Goal: Transaction & Acquisition: Purchase product/service

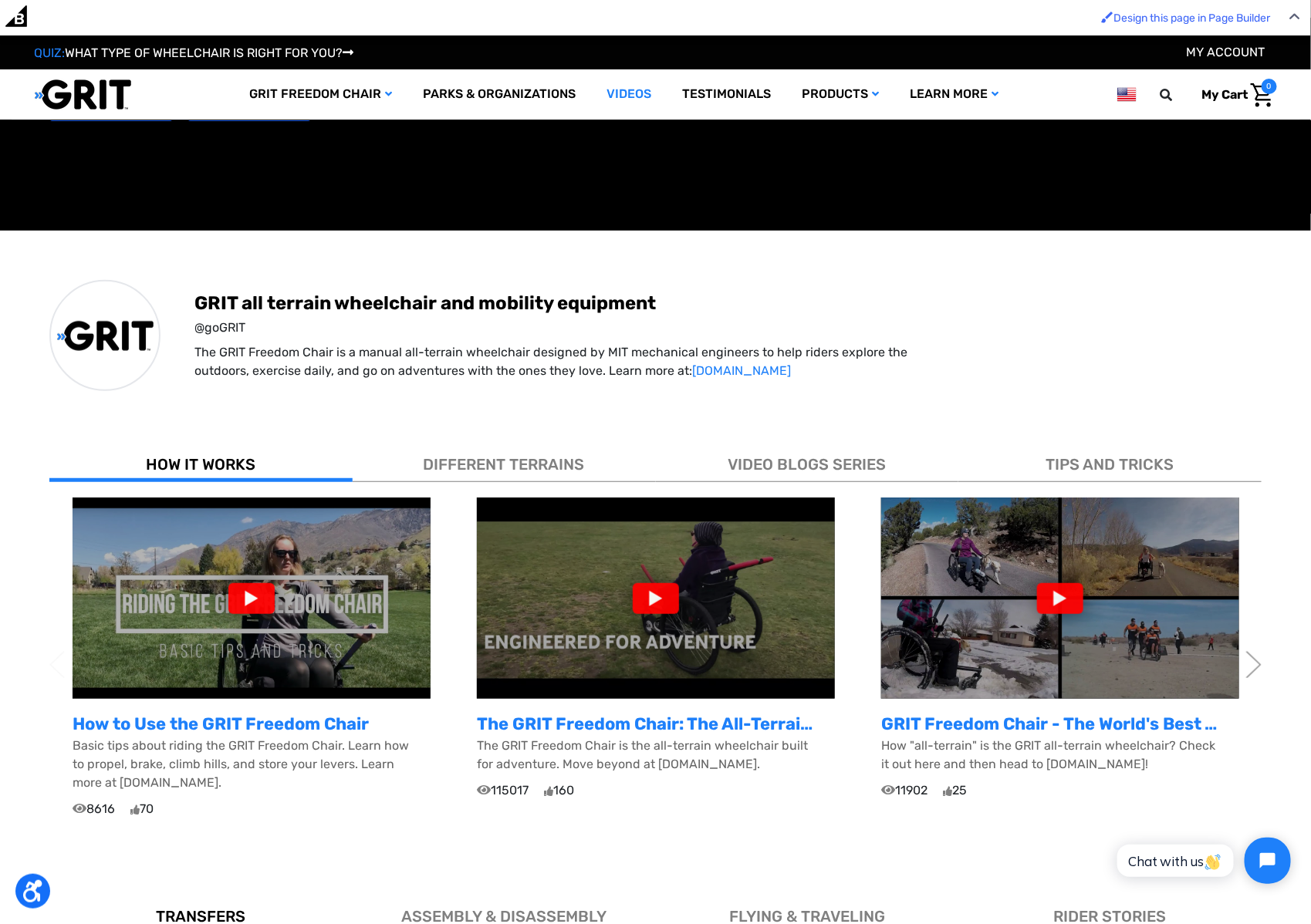
click at [644, 744] on p "The GRIT Freedom Chair is the all-terrain wheelchair built for adventure. Move …" at bounding box center [655, 755] width 358 height 37
click at [643, 610] on div at bounding box center [655, 599] width 46 height 31
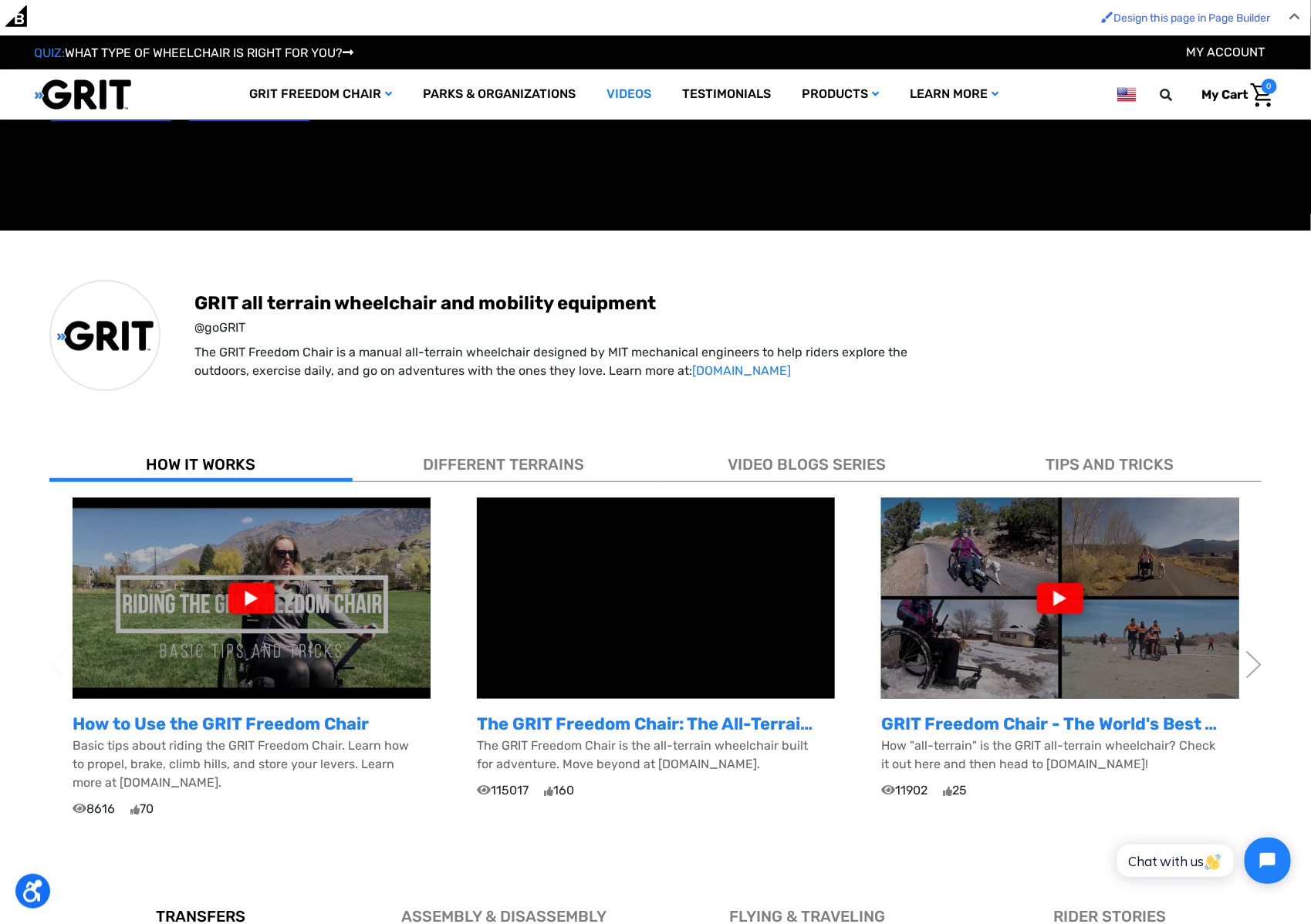
click at [365, 668] on img at bounding box center [251, 599] width 358 height 201
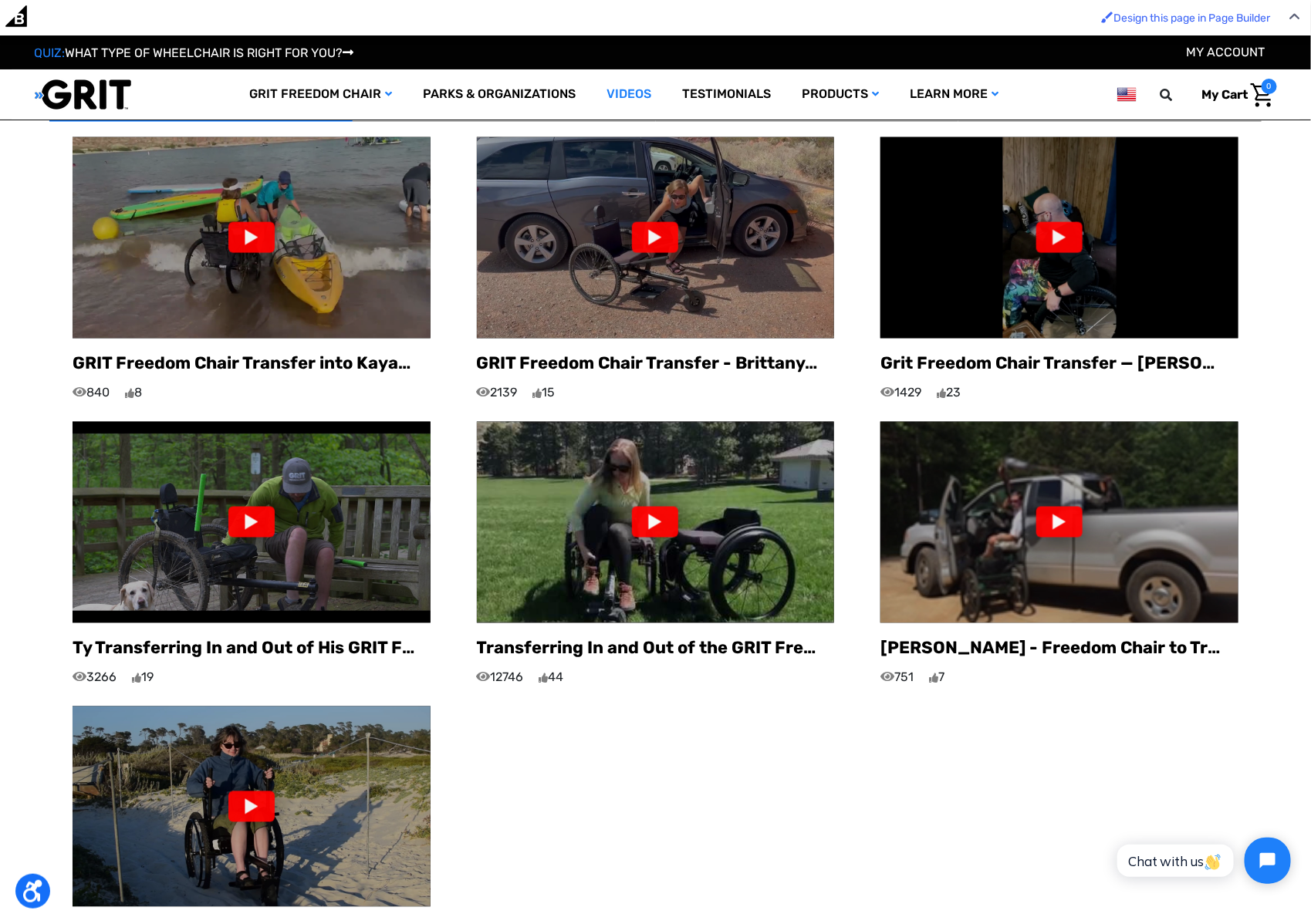
scroll to position [1181, 0]
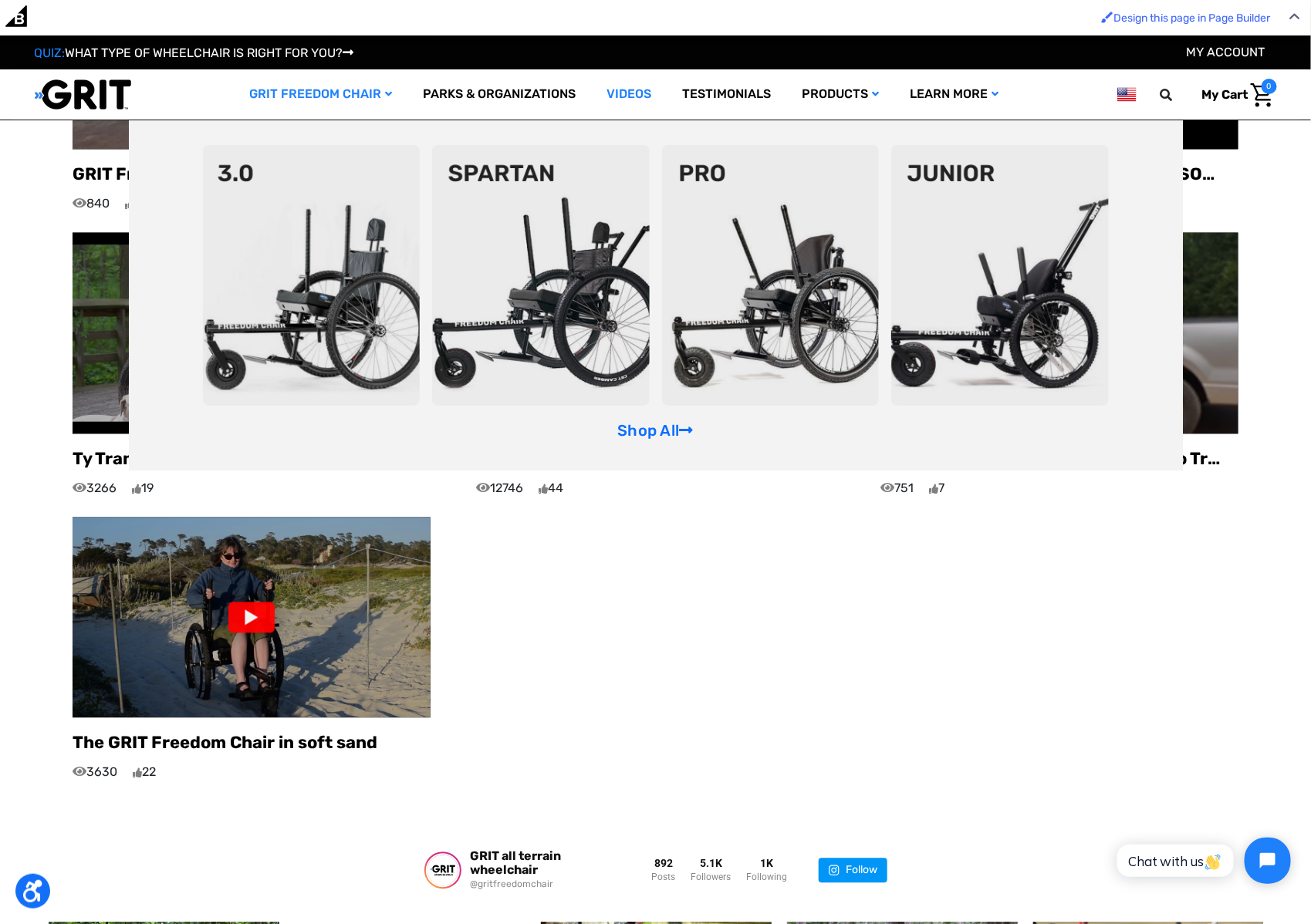
click at [258, 260] on img at bounding box center [312, 274] width 218 height 260
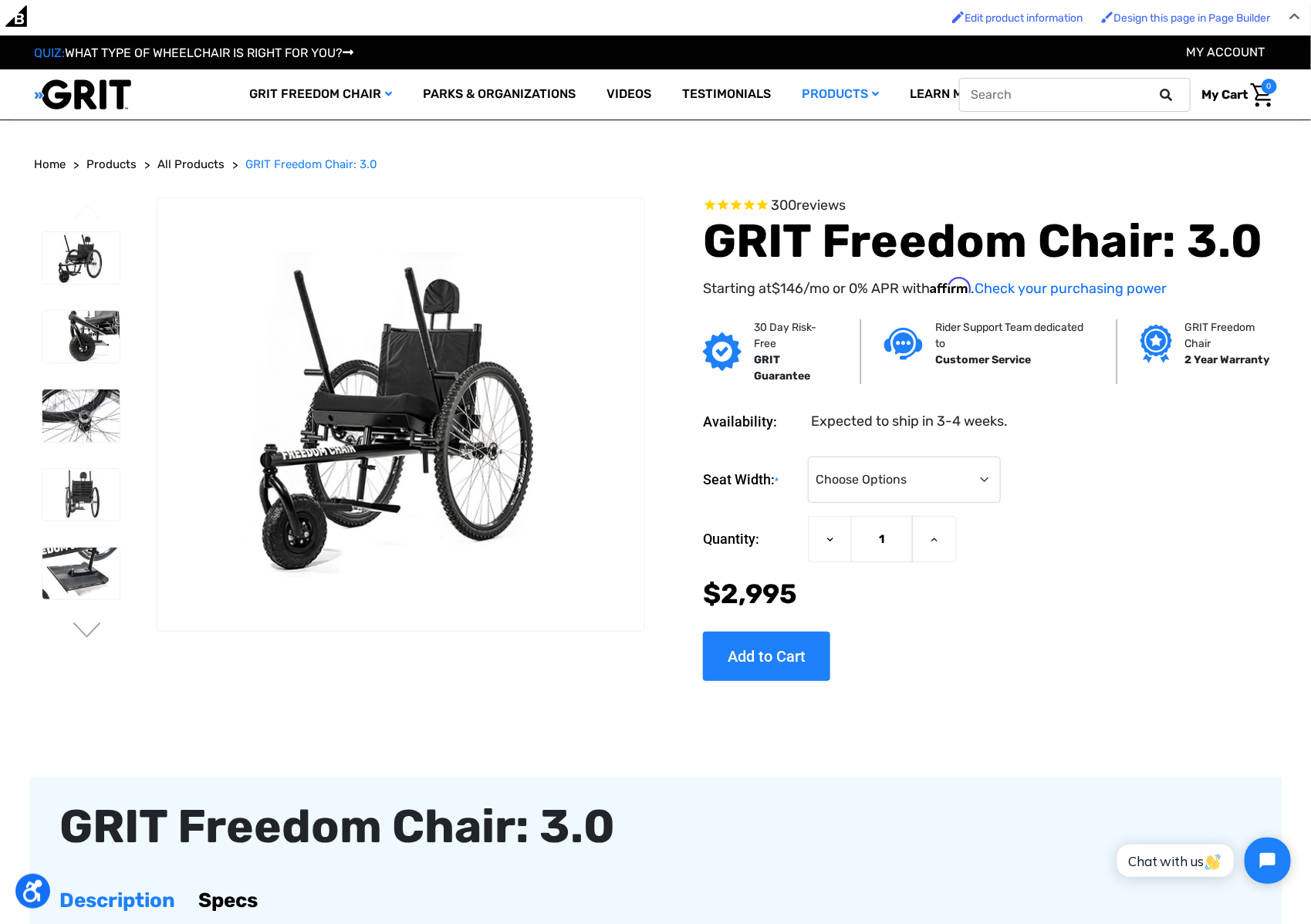
click at [1049, 96] on input "text" at bounding box center [1074, 95] width 231 height 34
type input "trail handles"
click at [1156, 88] on button at bounding box center [1171, 95] width 31 height 14
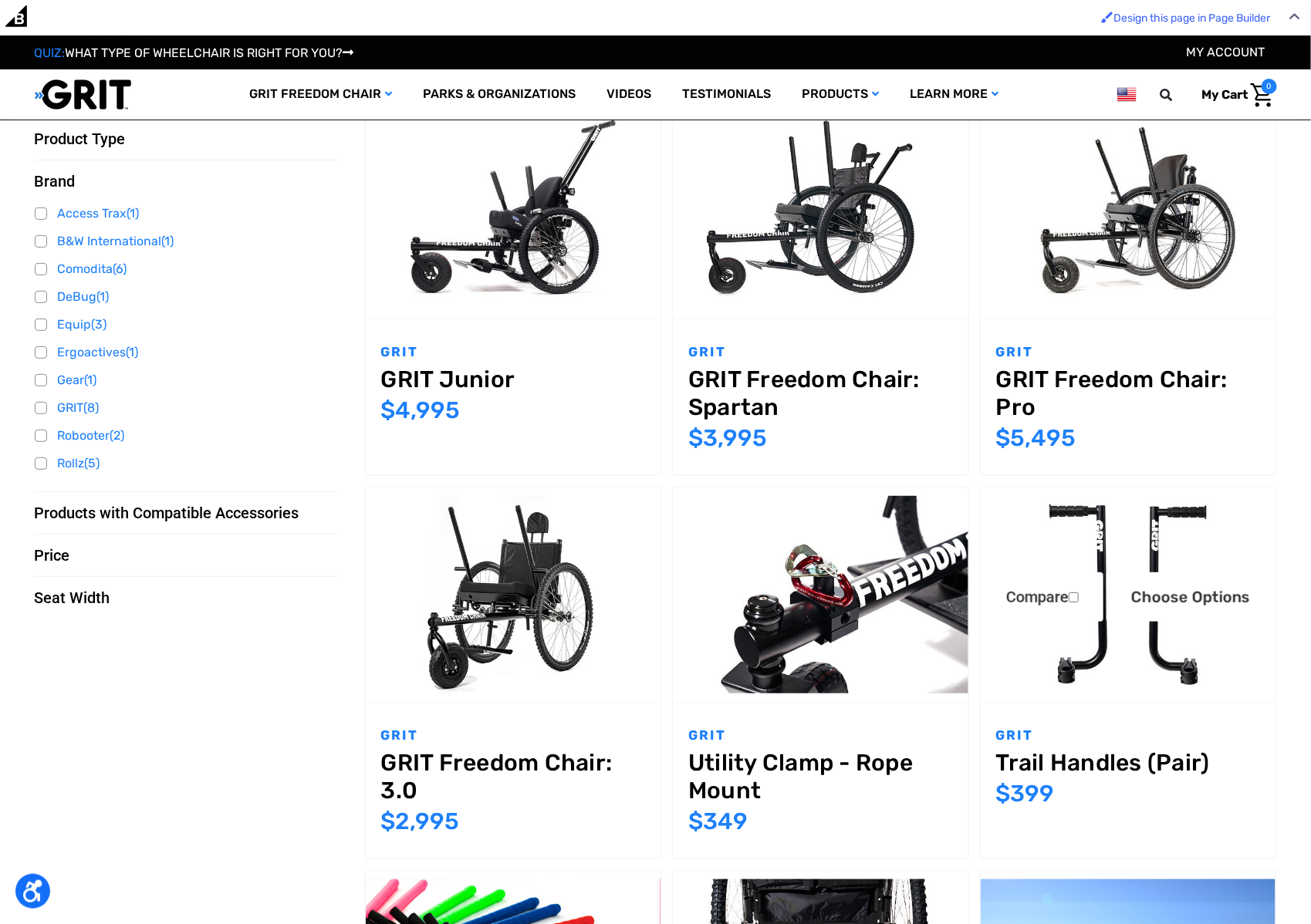
click at [1163, 666] on img "Trail Handles (Pair),$399.00\a" at bounding box center [1128, 594] width 295 height 196
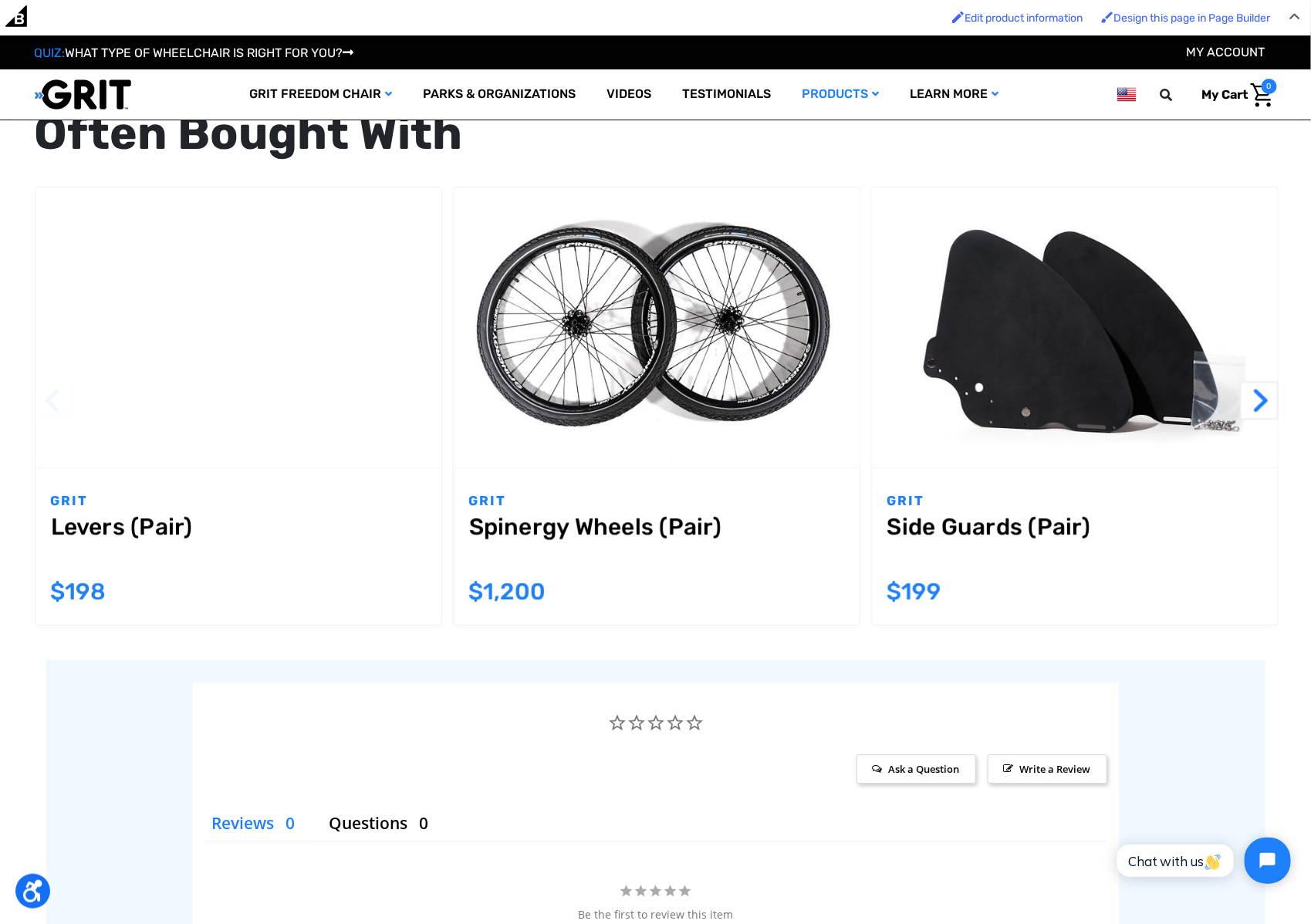
scroll to position [1586, 0]
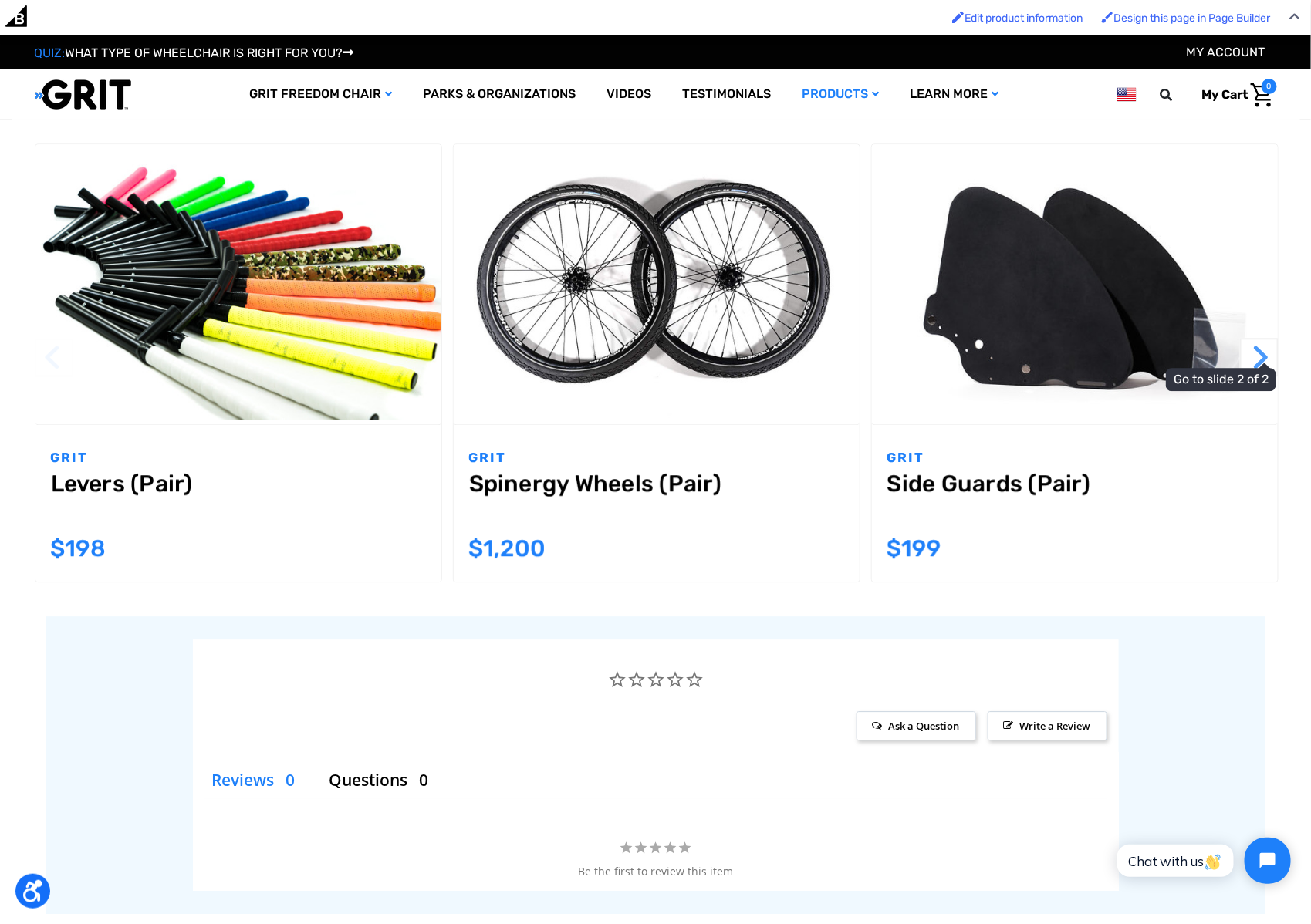
click at [1265, 358] on button "Next" at bounding box center [1258, 357] width 39 height 39
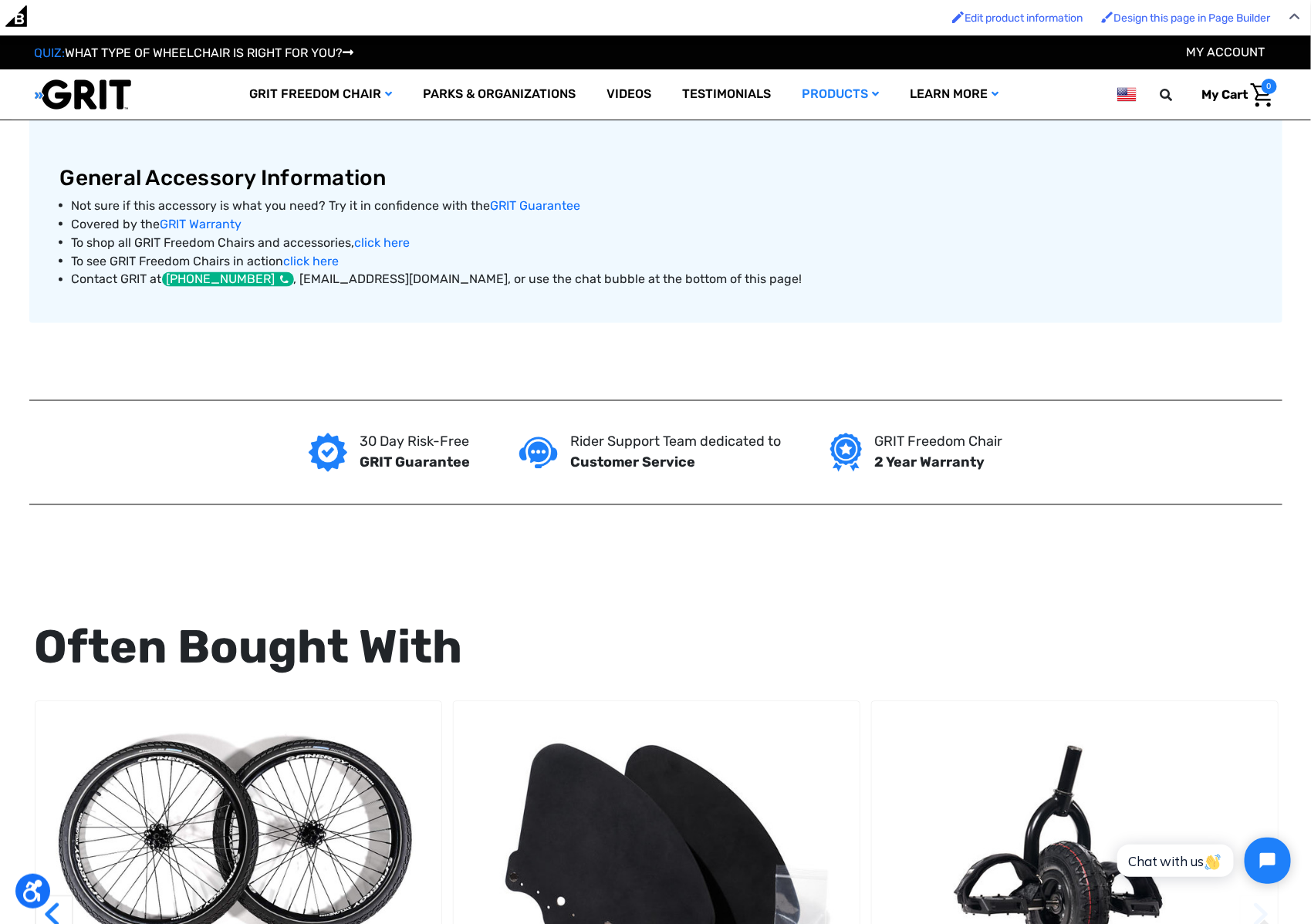
scroll to position [776, 0]
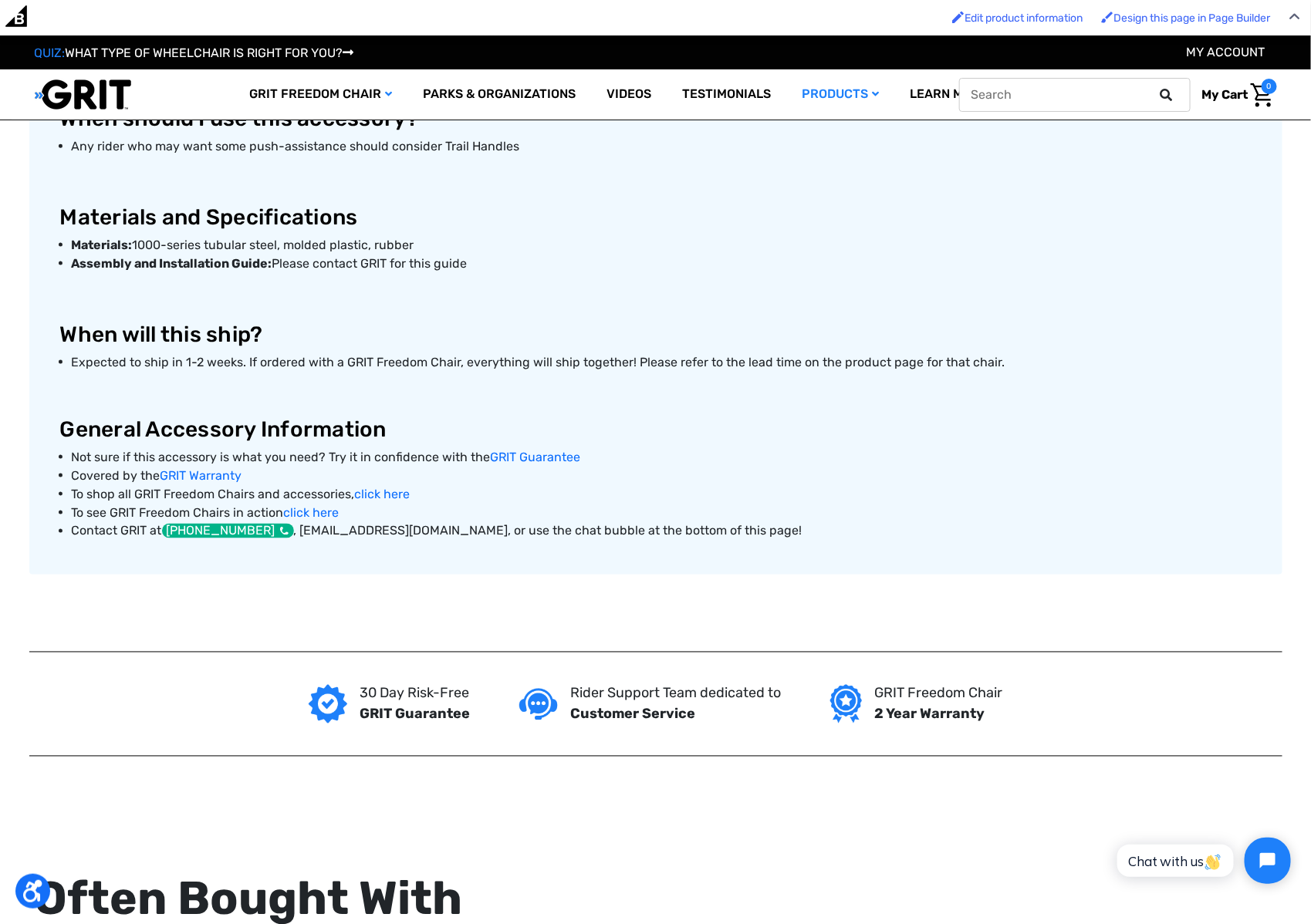
click at [1112, 94] on input "text" at bounding box center [1074, 95] width 231 height 34
type input "anti"
click at [1156, 88] on button at bounding box center [1171, 95] width 31 height 14
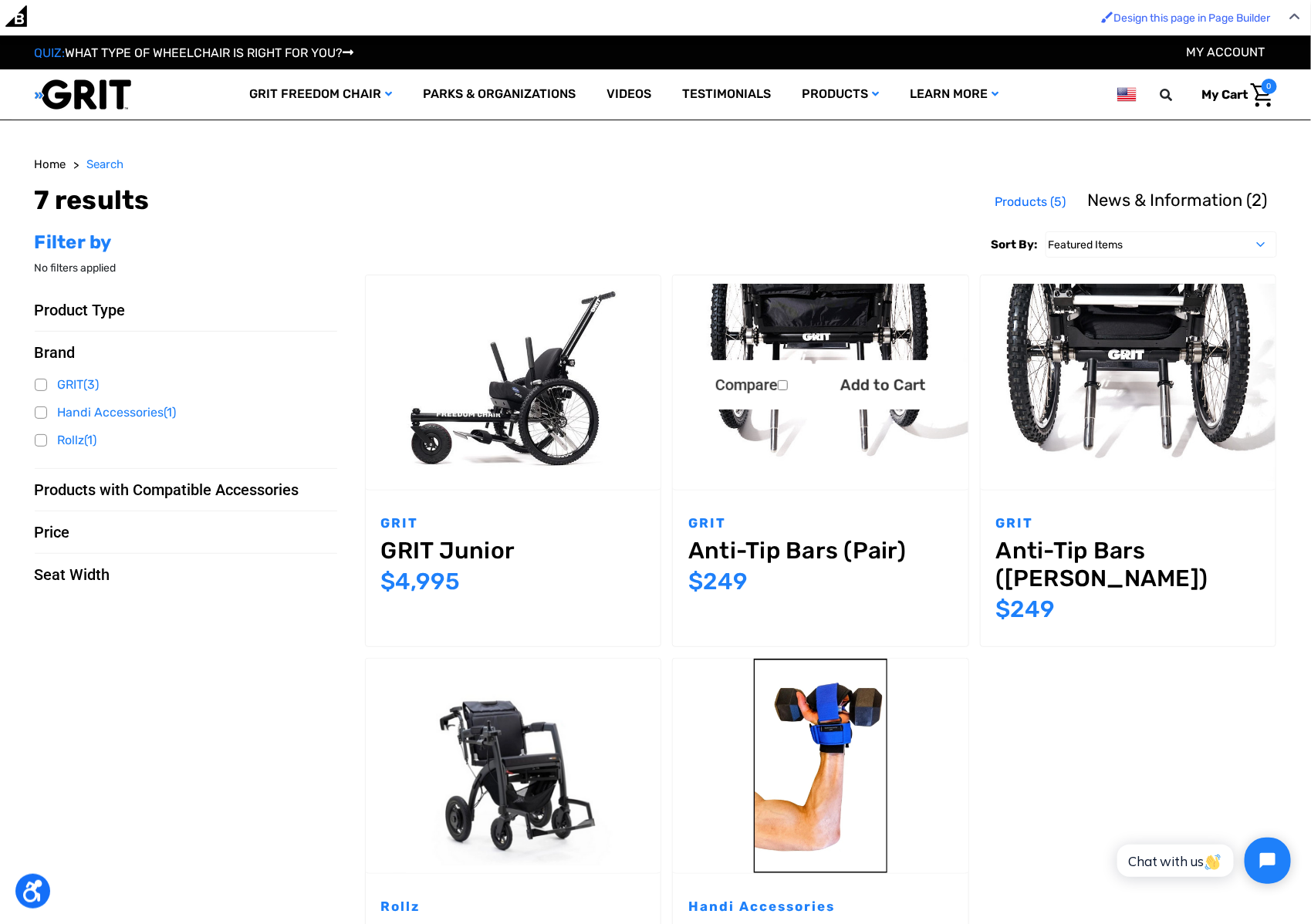
click at [783, 433] on img "Anti-Tip Bars (Pair),$249.00\a" at bounding box center [820, 382] width 295 height 196
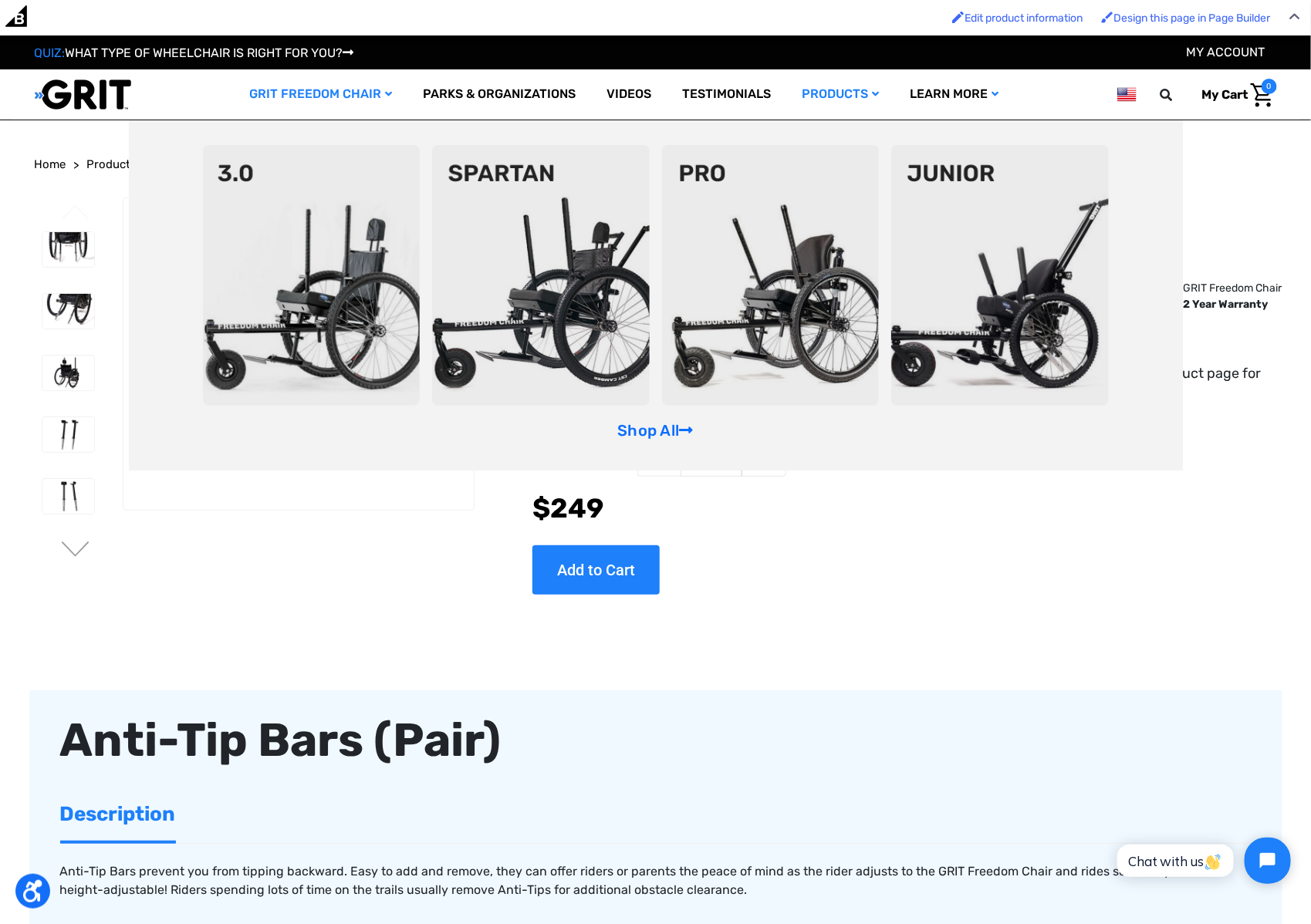
click at [763, 269] on img at bounding box center [771, 274] width 218 height 260
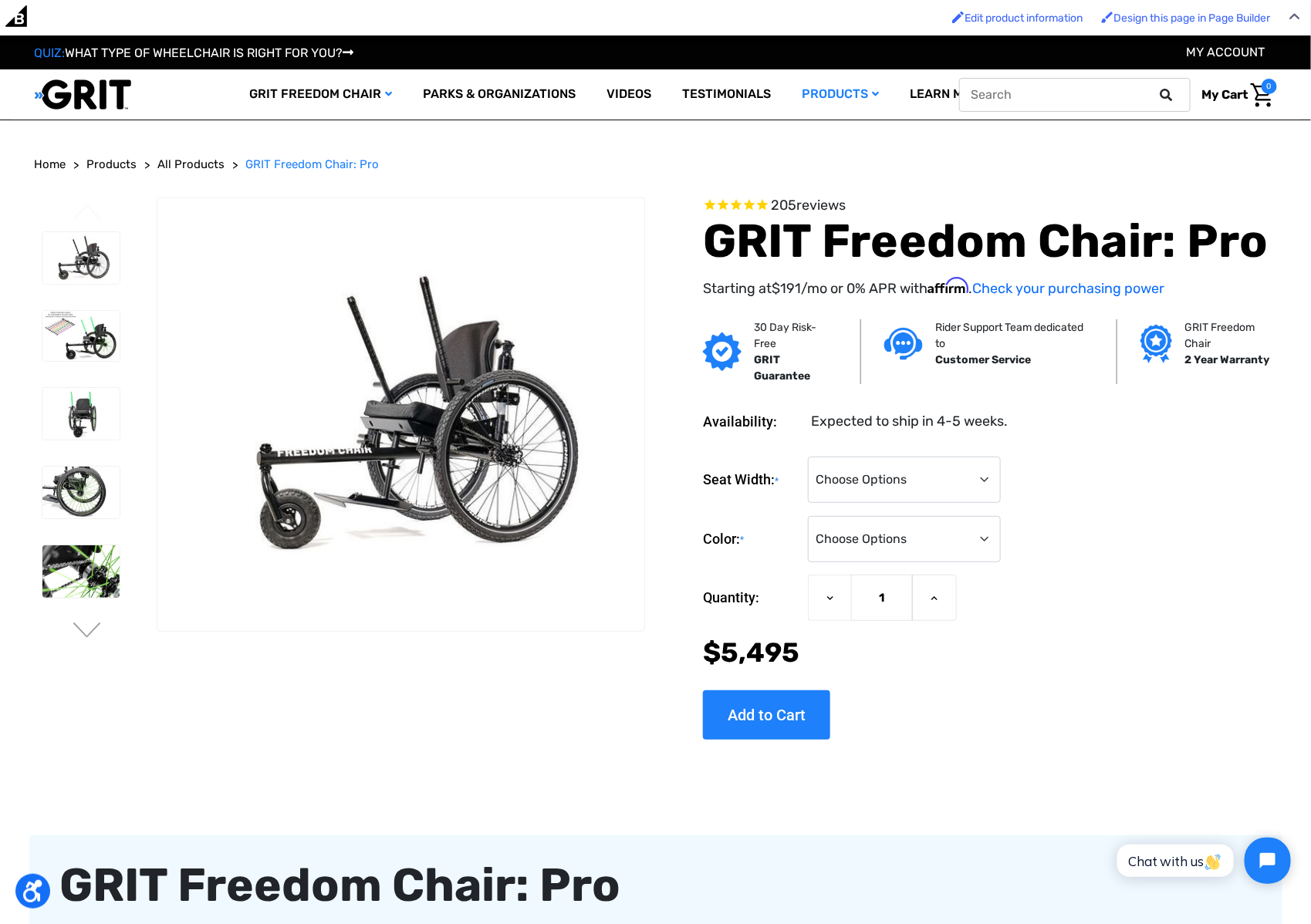
click at [1084, 91] on input "text" at bounding box center [1074, 95] width 231 height 34
type input "chest harness"
click at [1156, 88] on button at bounding box center [1171, 95] width 31 height 14
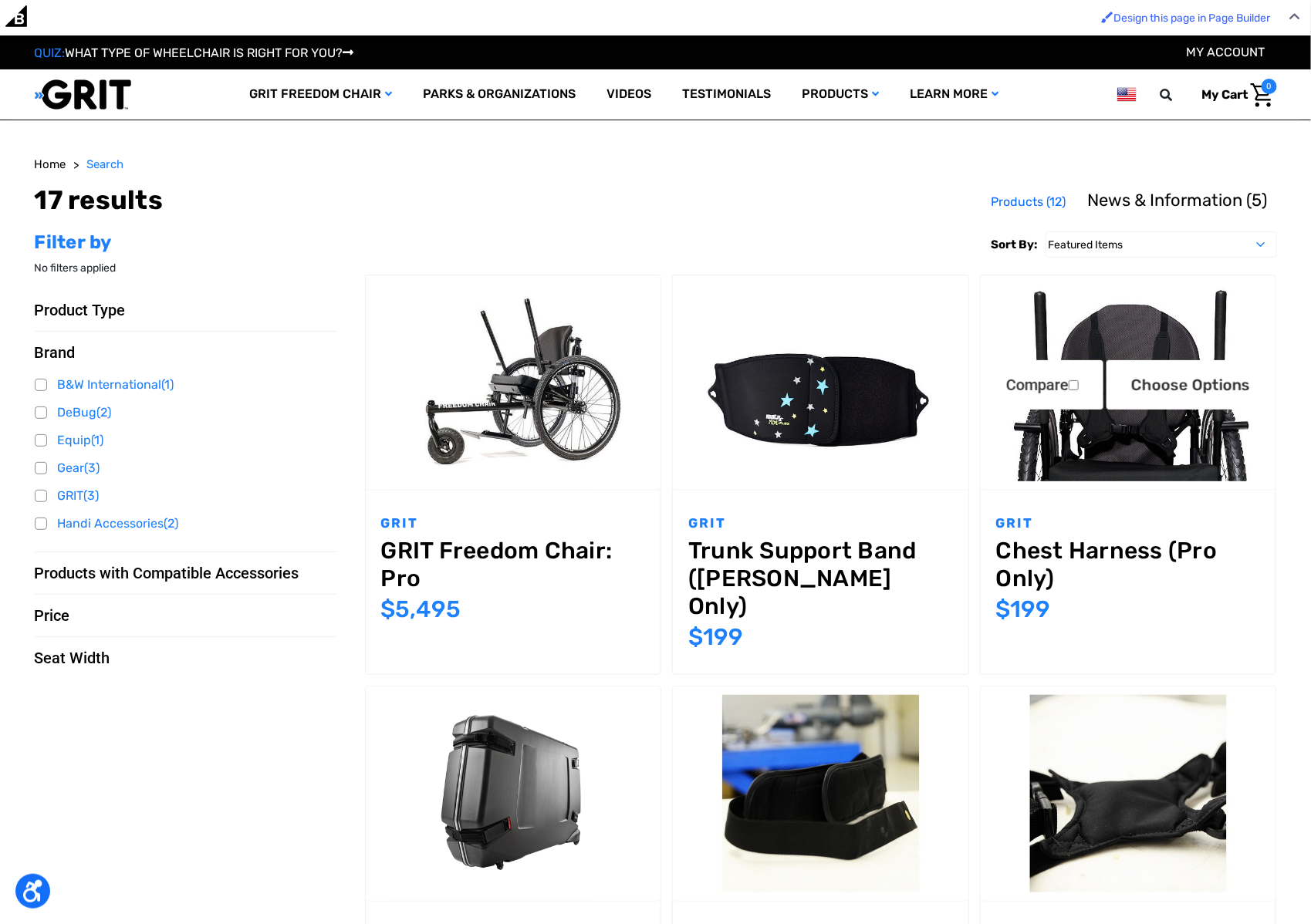
click at [1147, 457] on img "Chest Harness (Pro Only),$199.00\a" at bounding box center [1128, 382] width 295 height 196
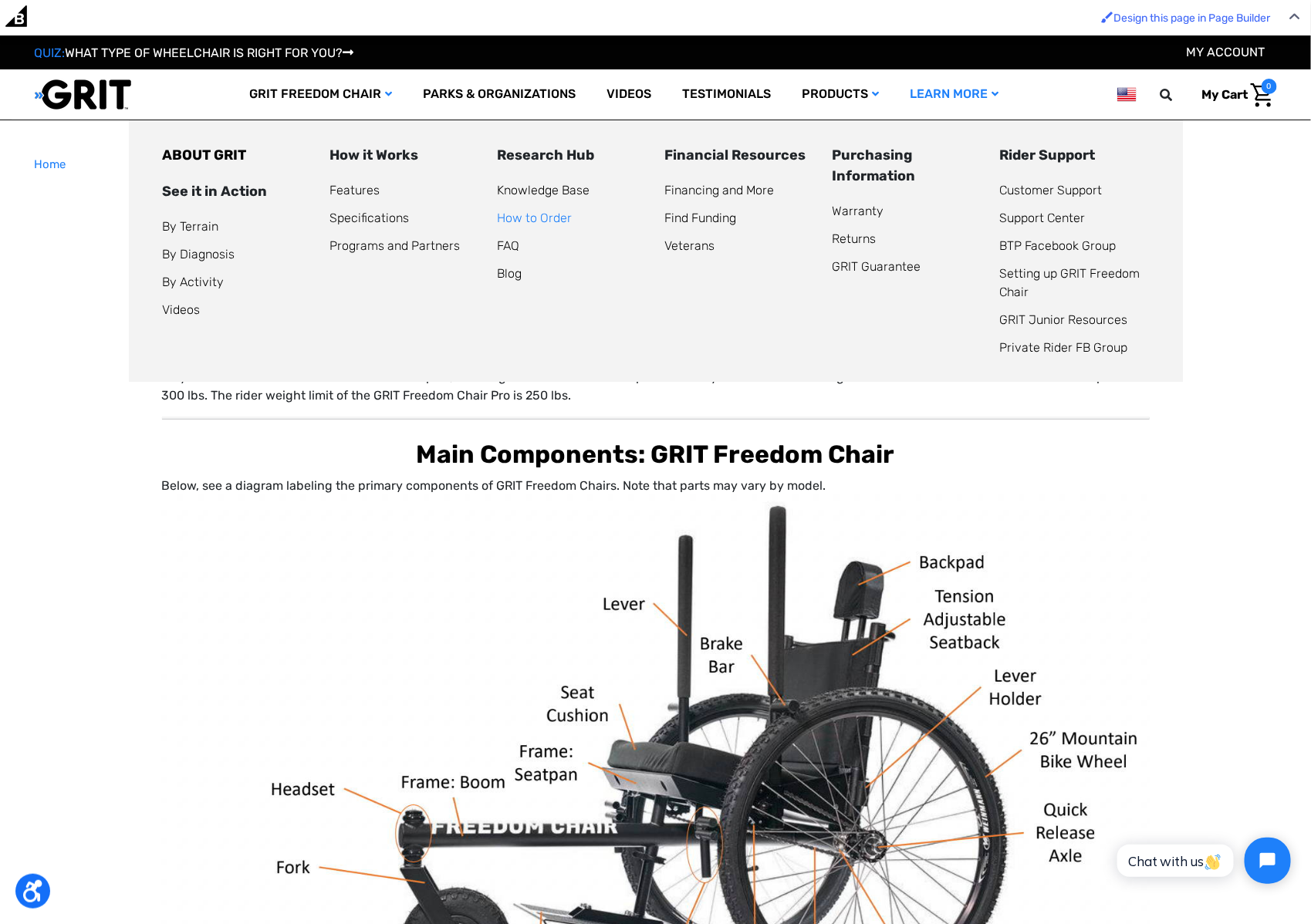
click at [537, 218] on link "How to Order" at bounding box center [536, 218] width 75 height 15
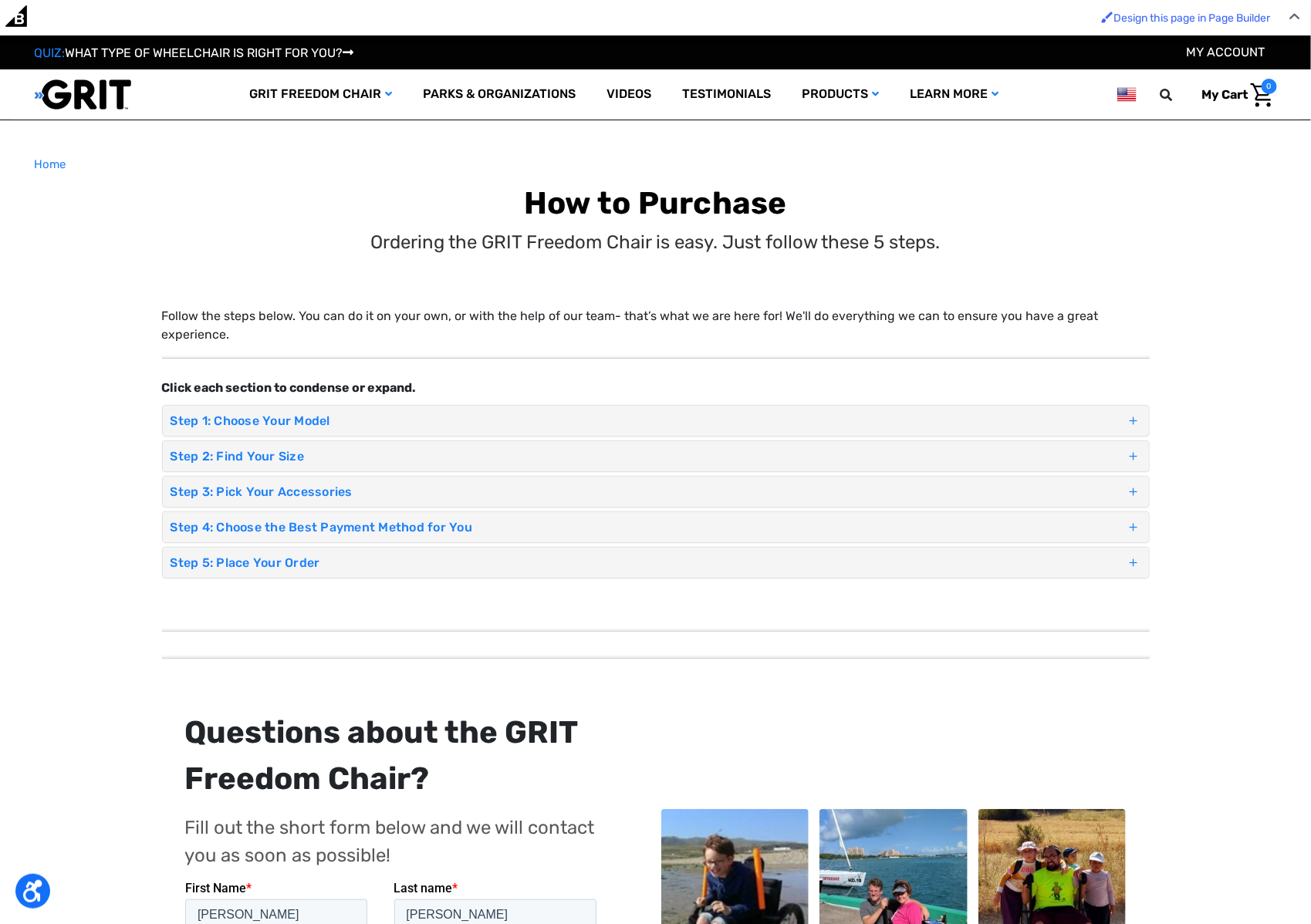
click at [274, 532] on h4 "Step 4: Choose the Best Payment Method for You" at bounding box center [648, 527] width 956 height 15
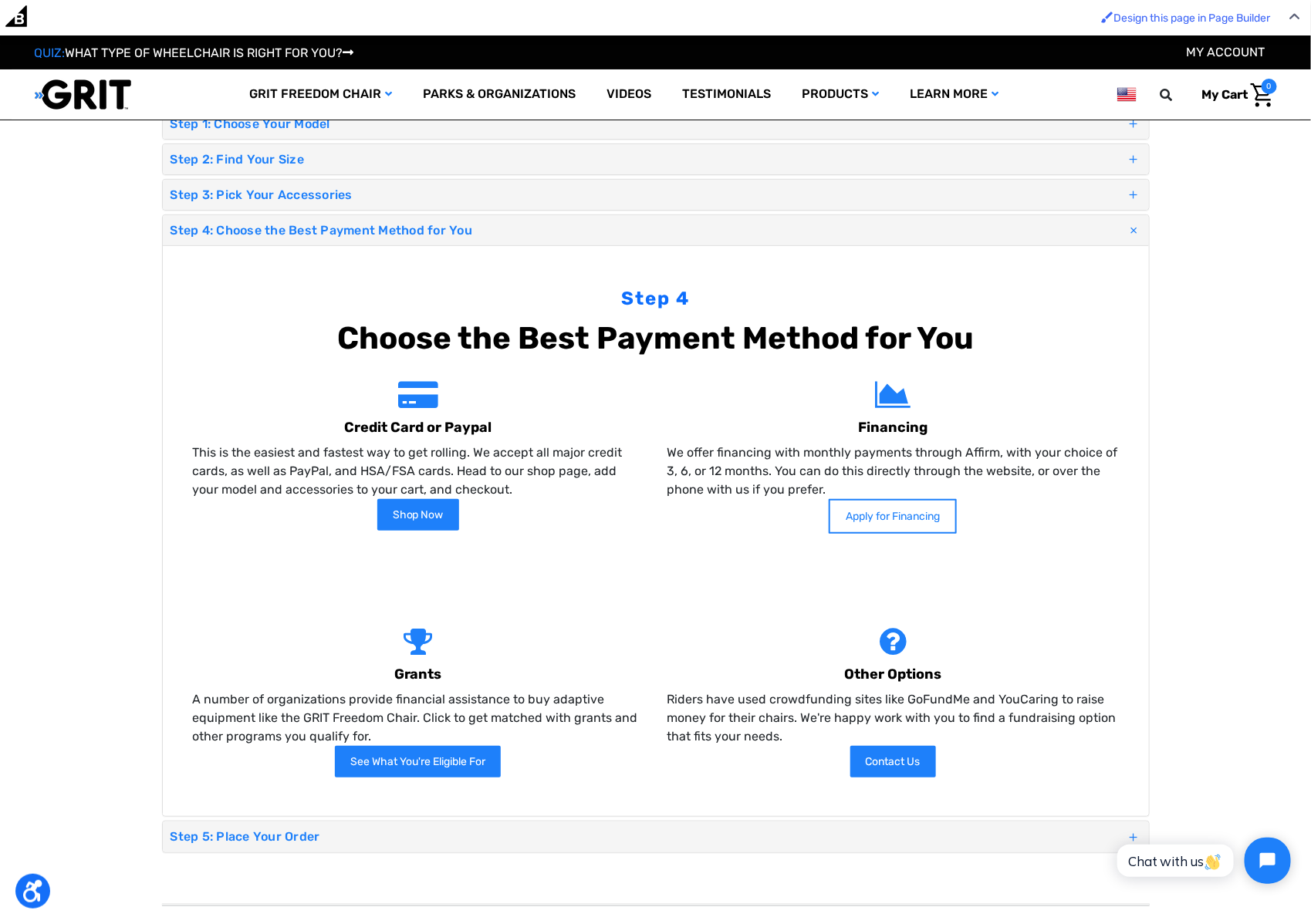
click at [926, 515] on link "Apply for Financing" at bounding box center [893, 516] width 128 height 35
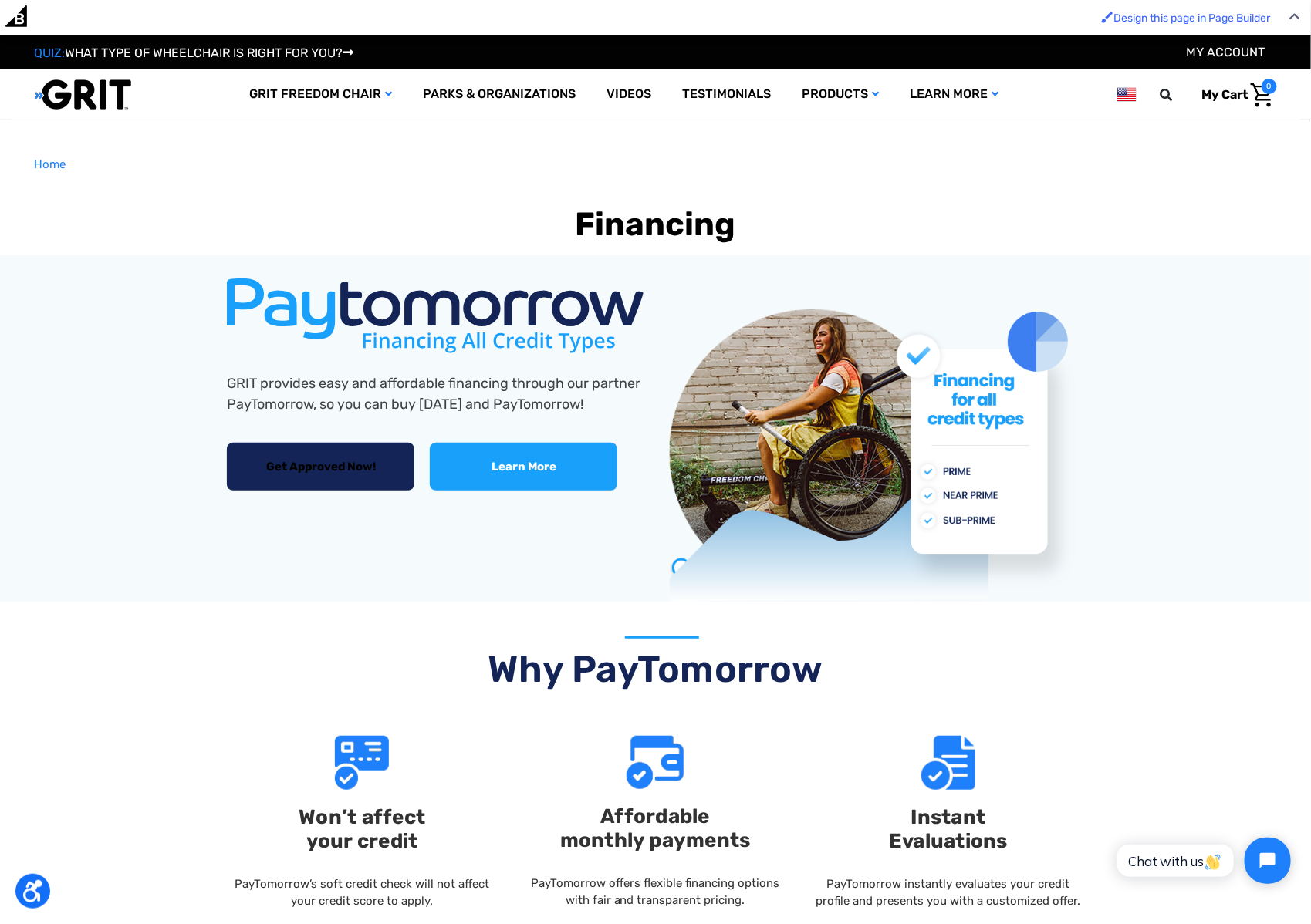
click at [290, 474] on link "Get Approved Now!" at bounding box center [320, 467] width 187 height 49
